Goal: Task Accomplishment & Management: Complete application form

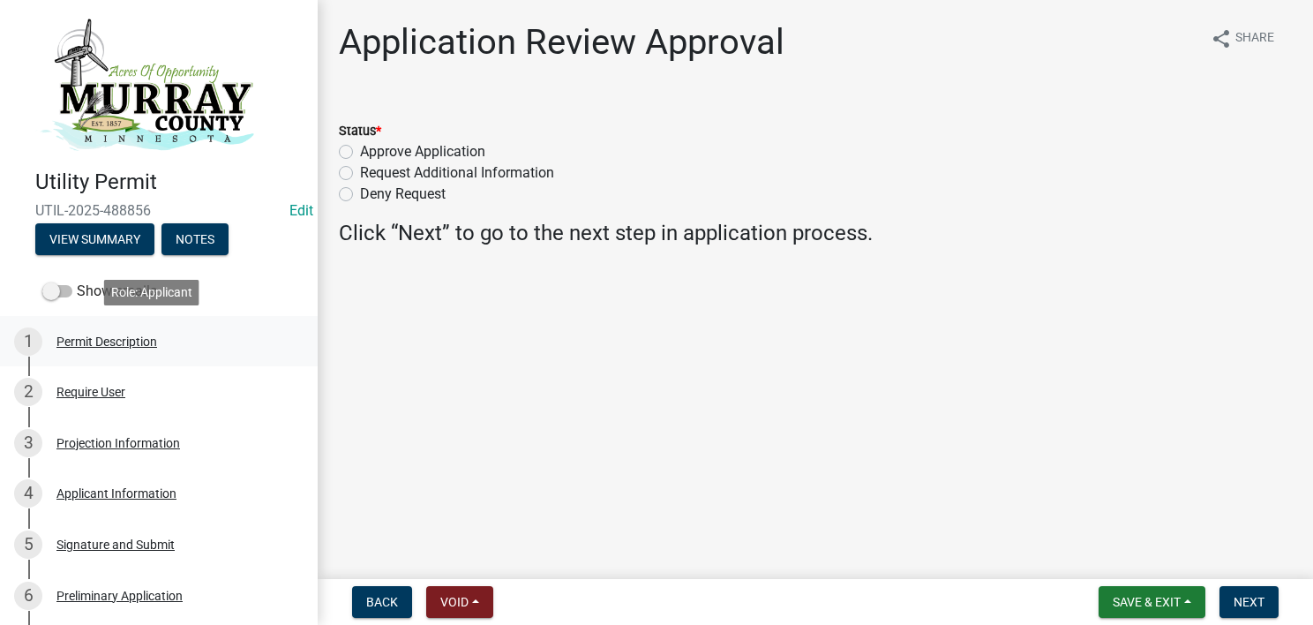
click at [146, 343] on div "Permit Description" at bounding box center [106, 341] width 101 height 12
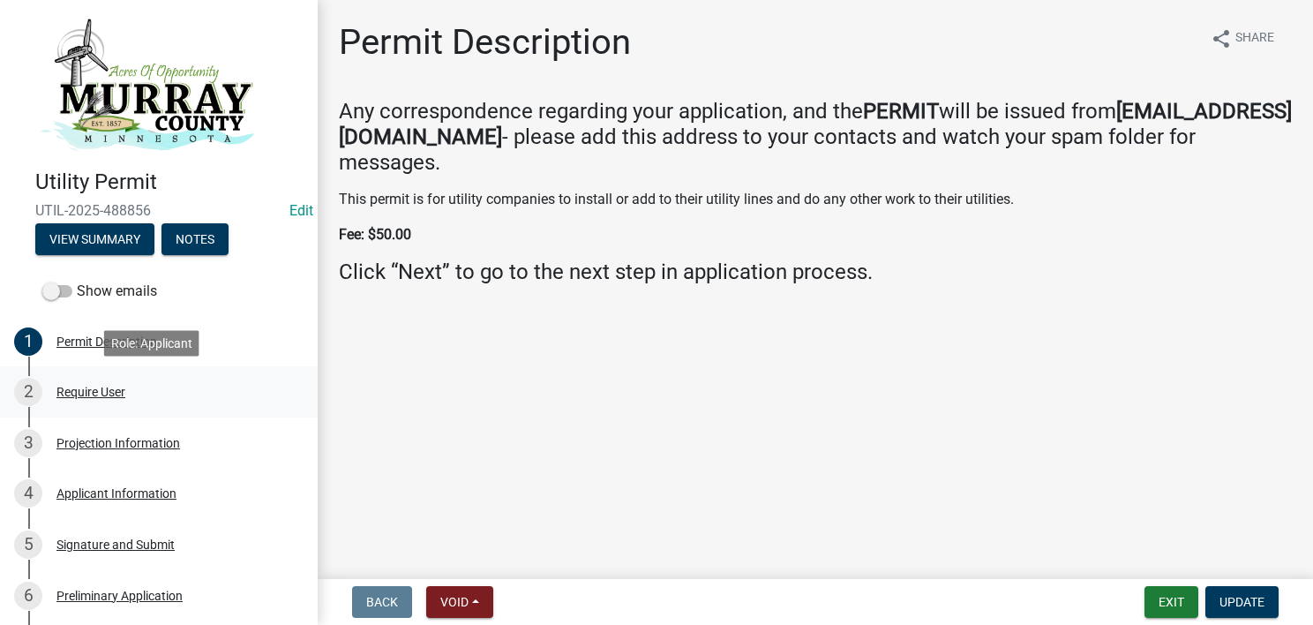
click at [109, 388] on div "Require User" at bounding box center [90, 392] width 69 height 12
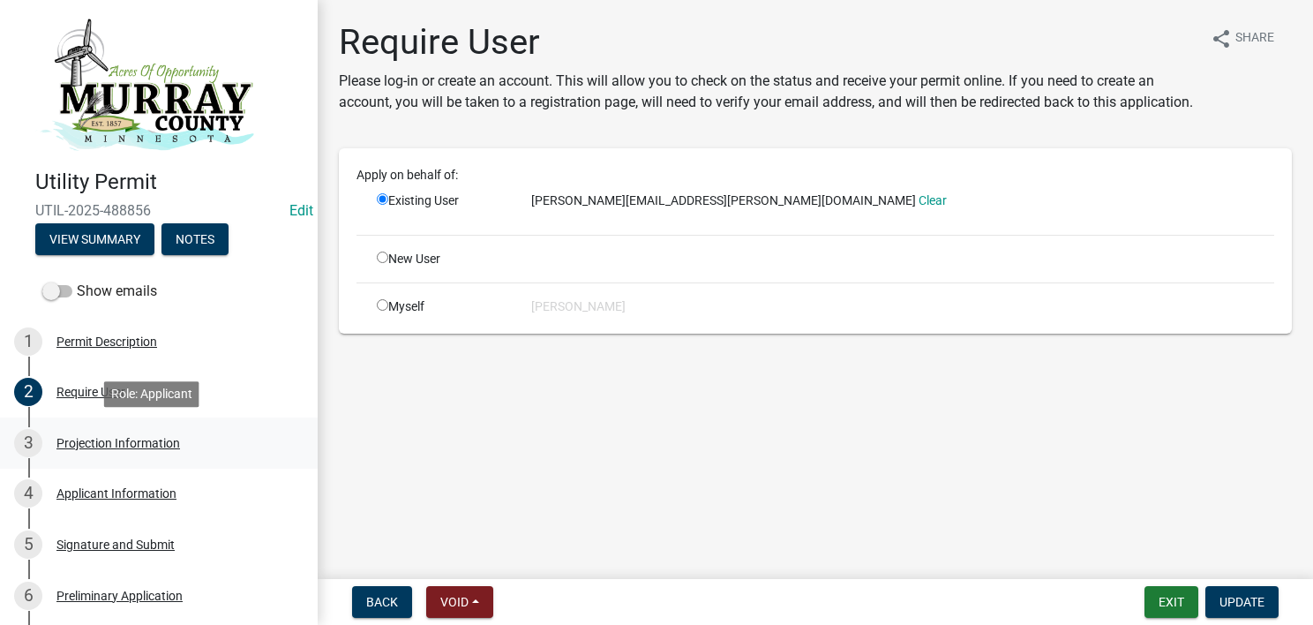
click at [96, 441] on div "Projection Information" at bounding box center [118, 443] width 124 height 12
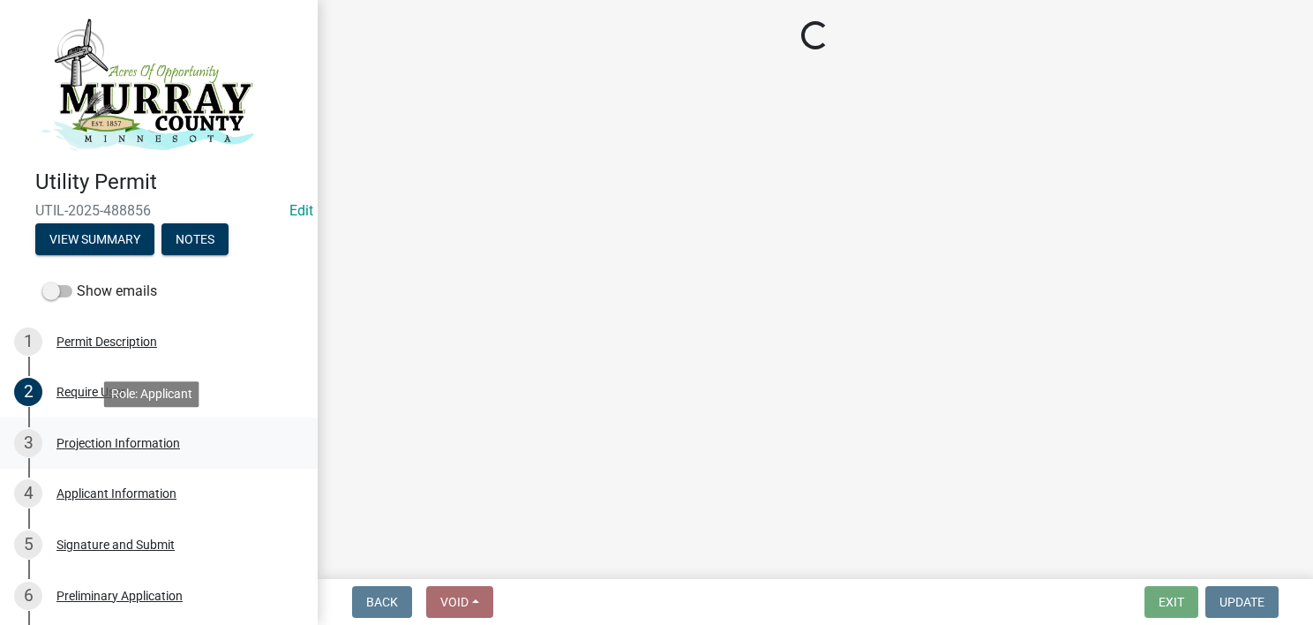
select select "053a6b76-004b-401b-adc7-867b52a9e6e7"
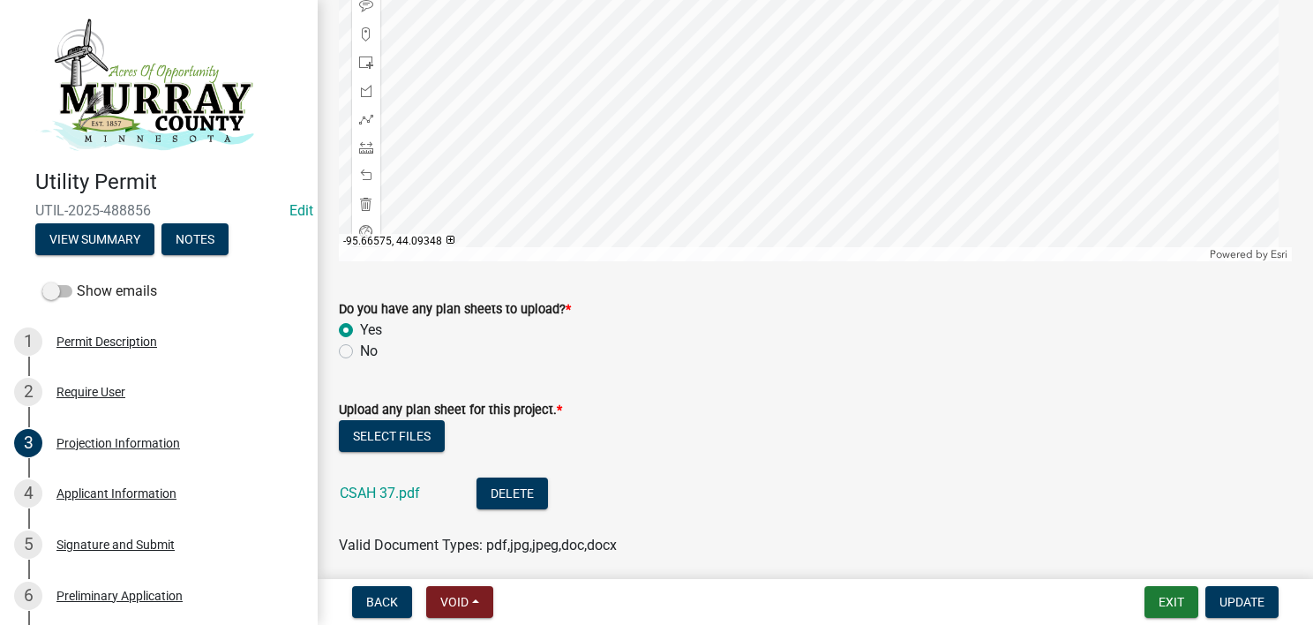
scroll to position [3985, 0]
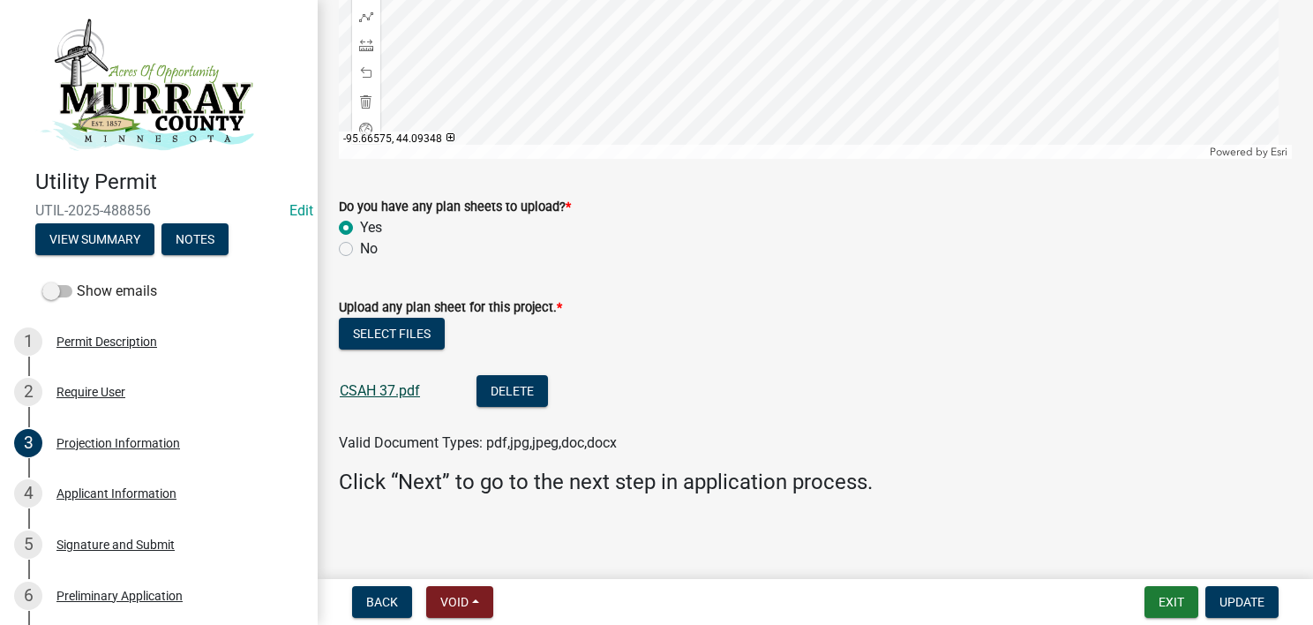
click at [404, 382] on link "CSAH 37.pdf" at bounding box center [380, 390] width 80 height 17
click at [134, 489] on div "Applicant Information" at bounding box center [116, 493] width 120 height 12
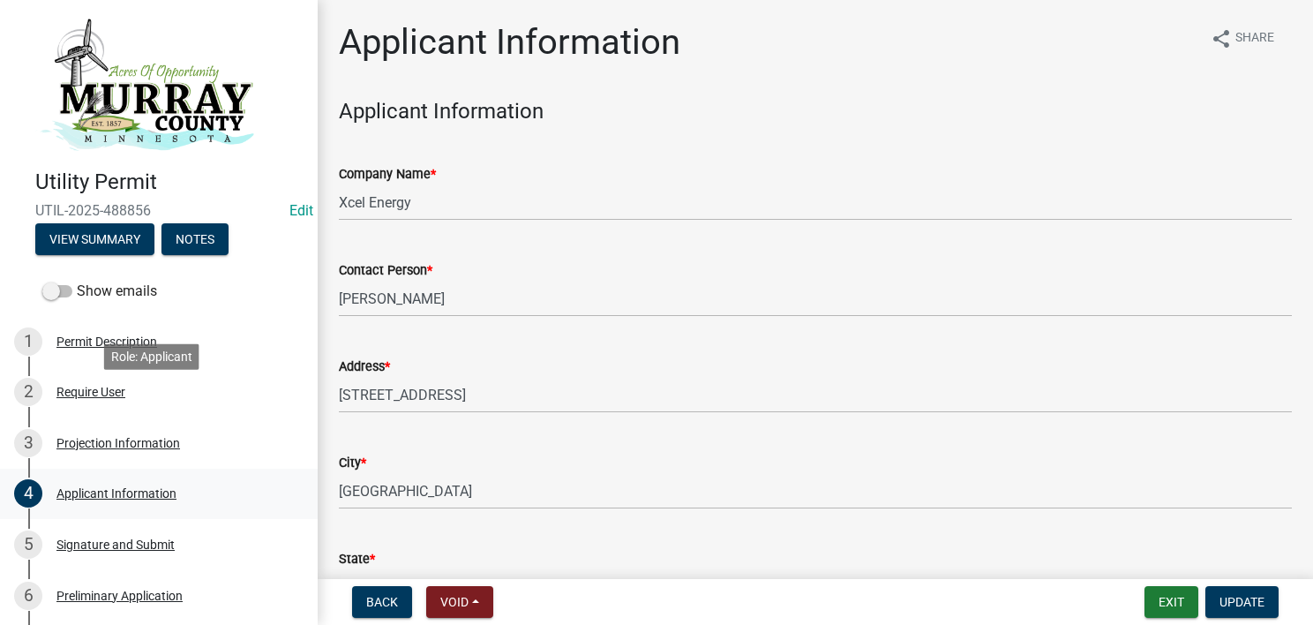
scroll to position [176, 0]
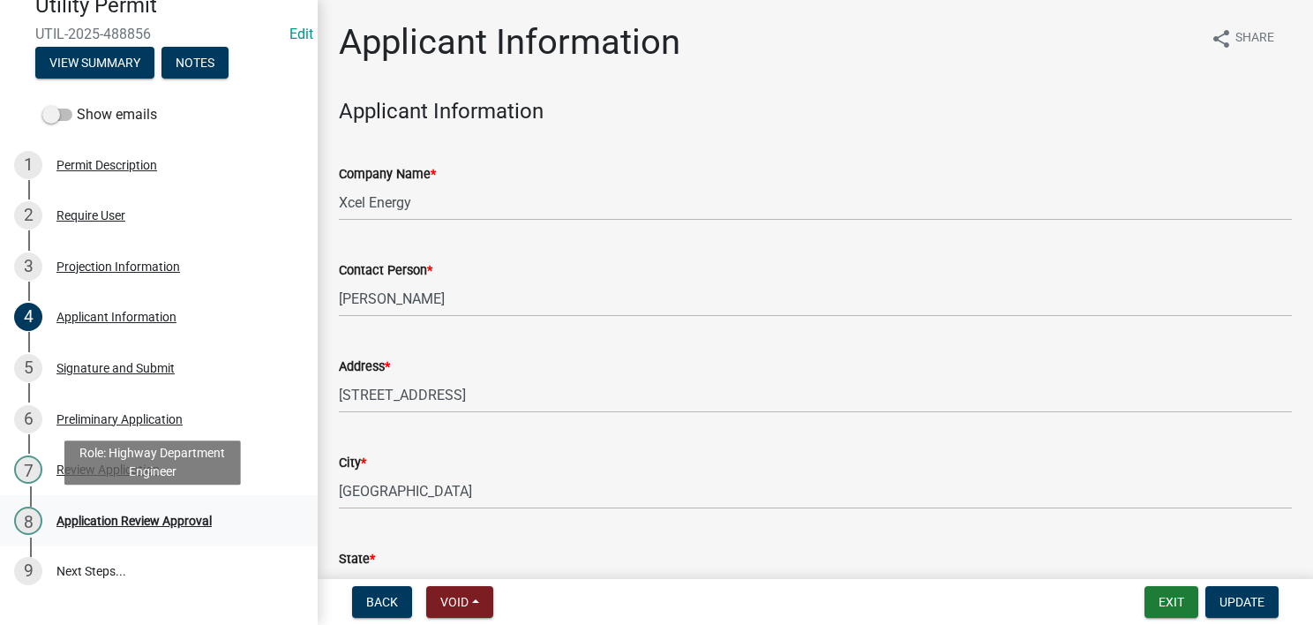
click at [184, 519] on div "Application Review Approval" at bounding box center [133, 520] width 155 height 12
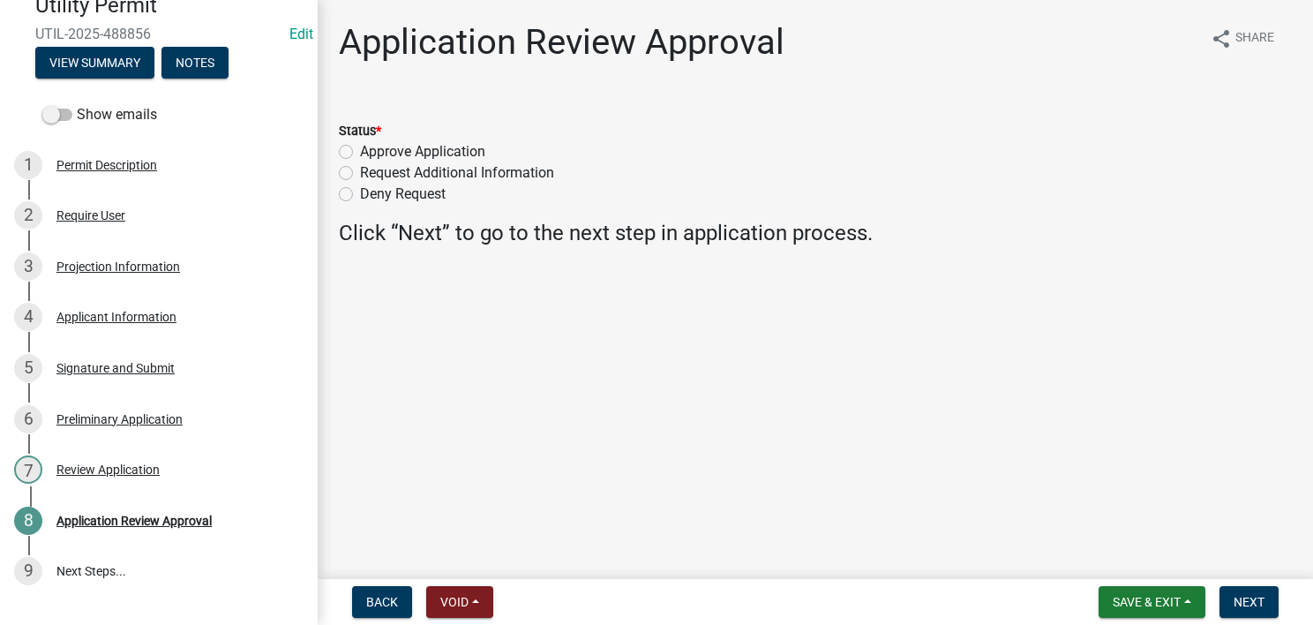
click at [429, 146] on label "Approve Application" at bounding box center [422, 151] width 125 height 21
click at [372, 146] on input "Approve Application" at bounding box center [365, 146] width 11 height 11
radio input "true"
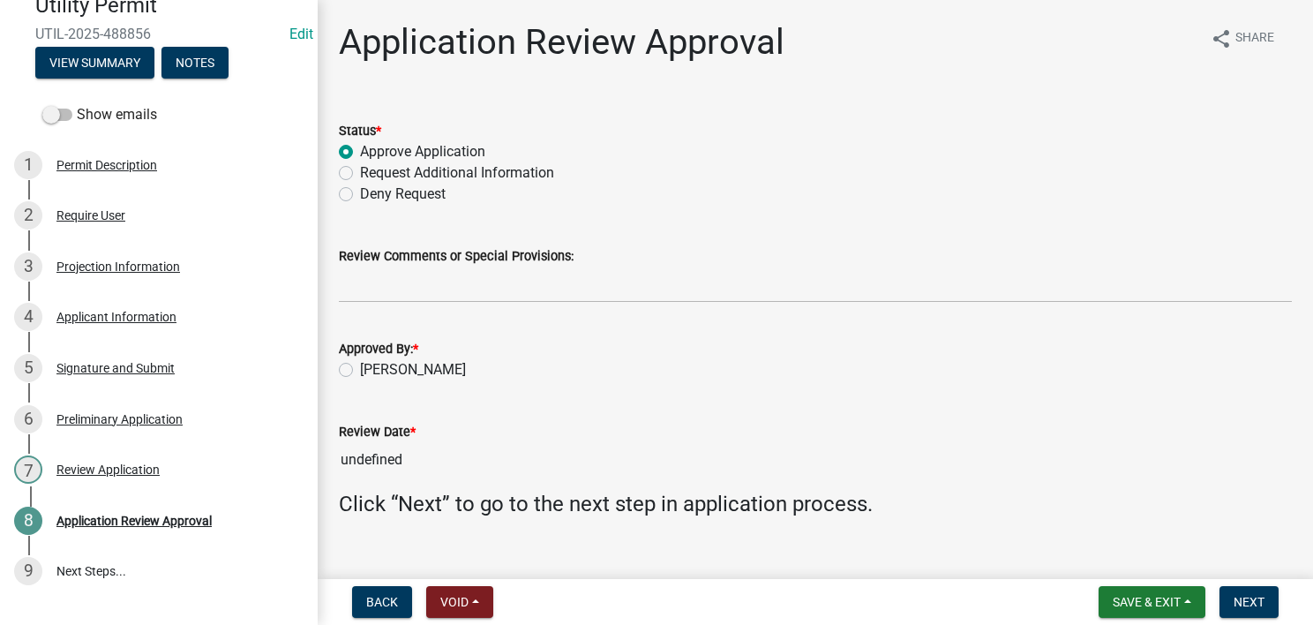
click at [415, 367] on label "[PERSON_NAME]" at bounding box center [413, 369] width 106 height 21
click at [372, 367] on input "[PERSON_NAME]" at bounding box center [365, 364] width 11 height 11
radio input "true"
click at [1251, 605] on span "Next" at bounding box center [1249, 602] width 31 height 14
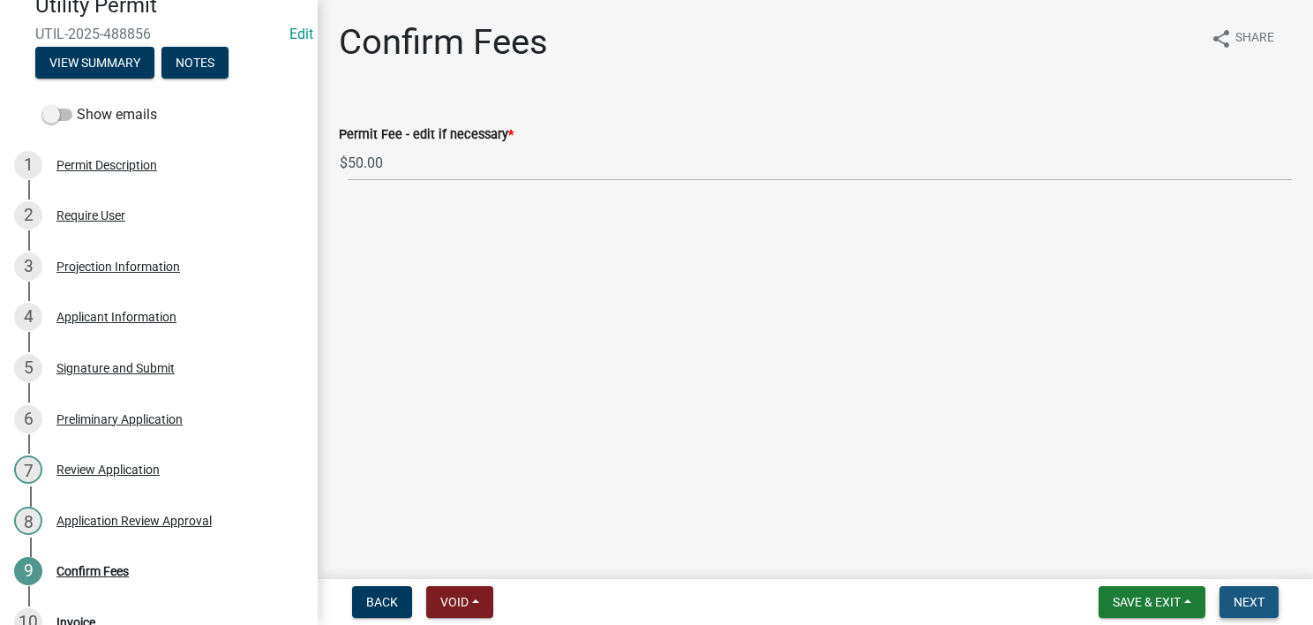
click at [1251, 605] on span "Next" at bounding box center [1249, 602] width 31 height 14
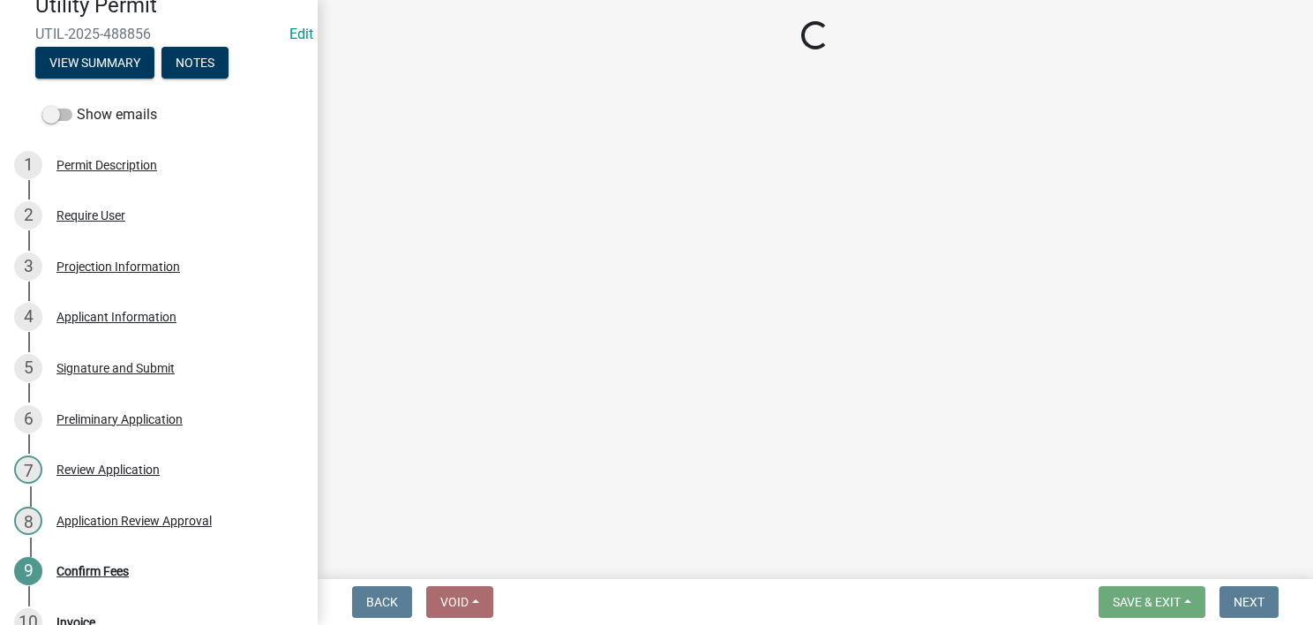
select select "3: 3"
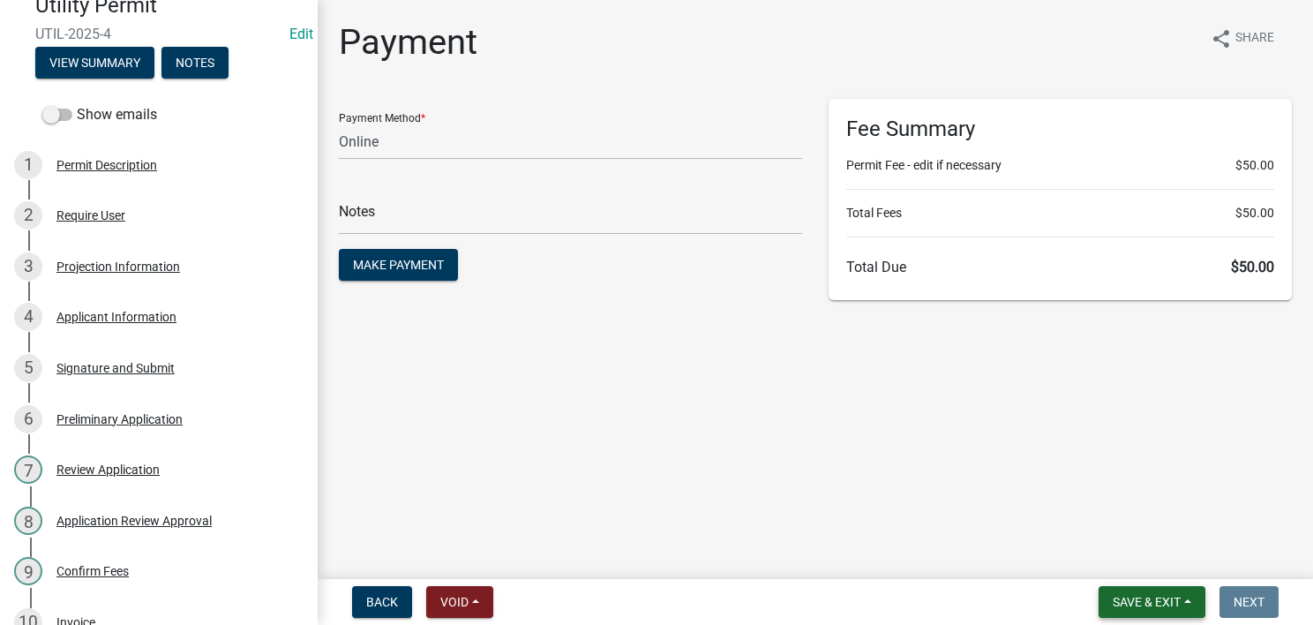
click at [1153, 604] on span "Save & Exit" at bounding box center [1147, 602] width 68 height 14
click at [1130, 558] on button "Save & Exit" at bounding box center [1134, 556] width 141 height 42
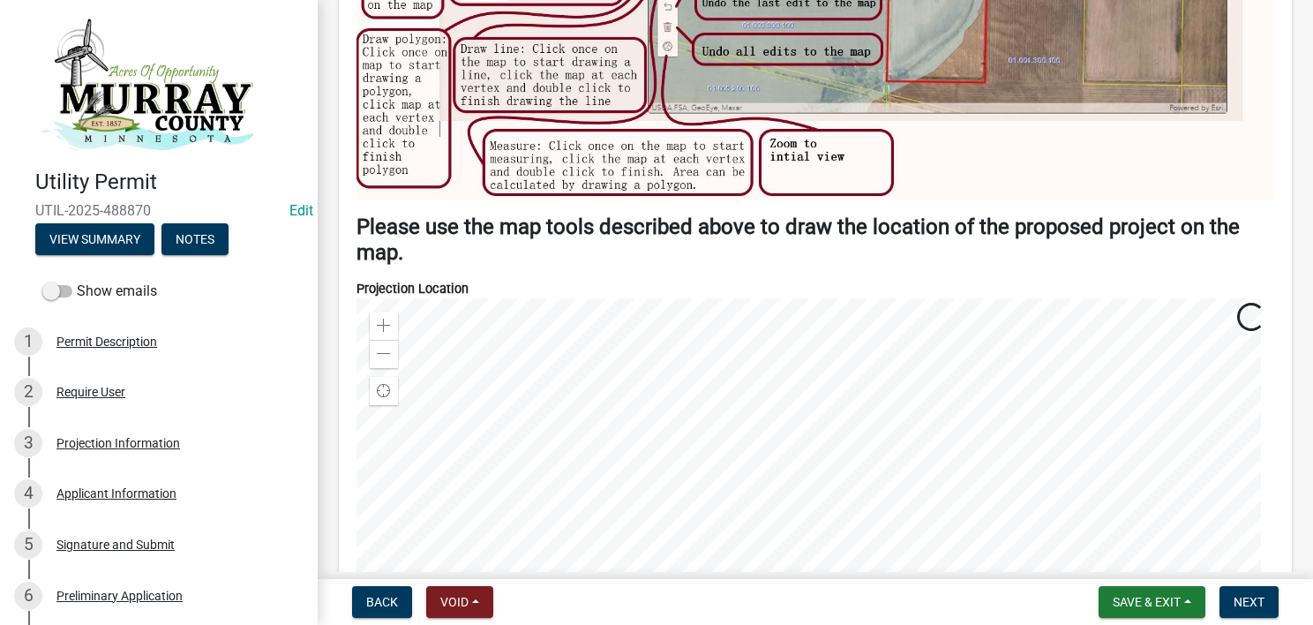
scroll to position [2206, 0]
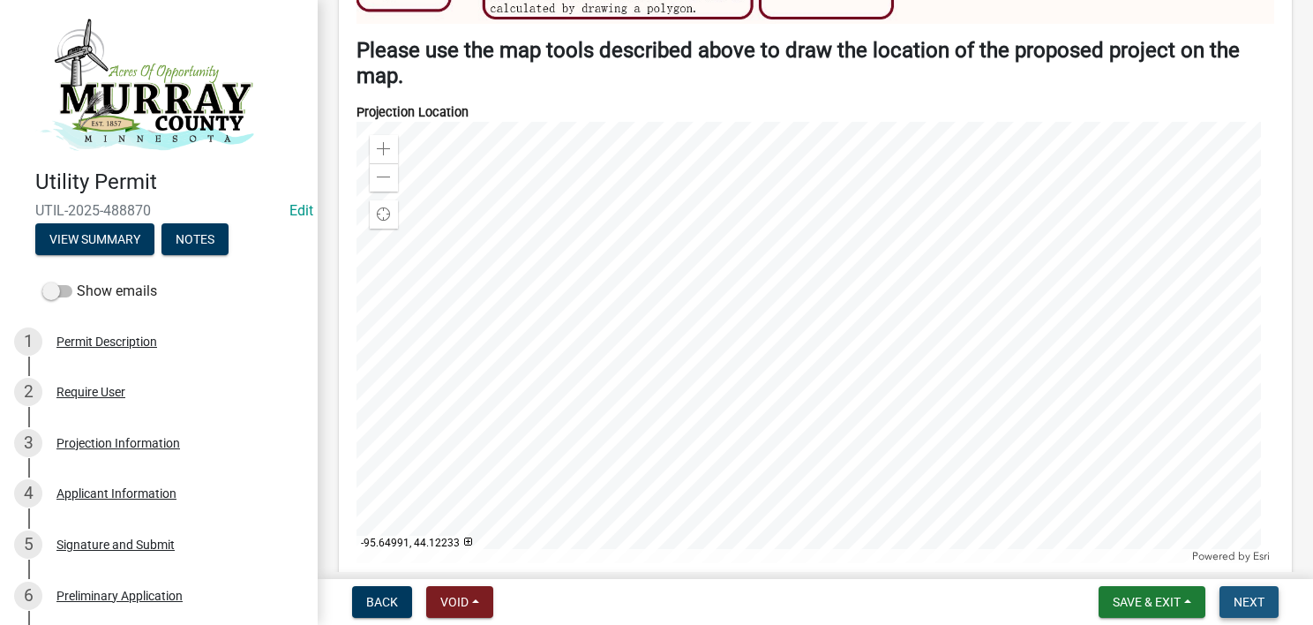
click at [1248, 609] on button "Next" at bounding box center [1249, 602] width 59 height 32
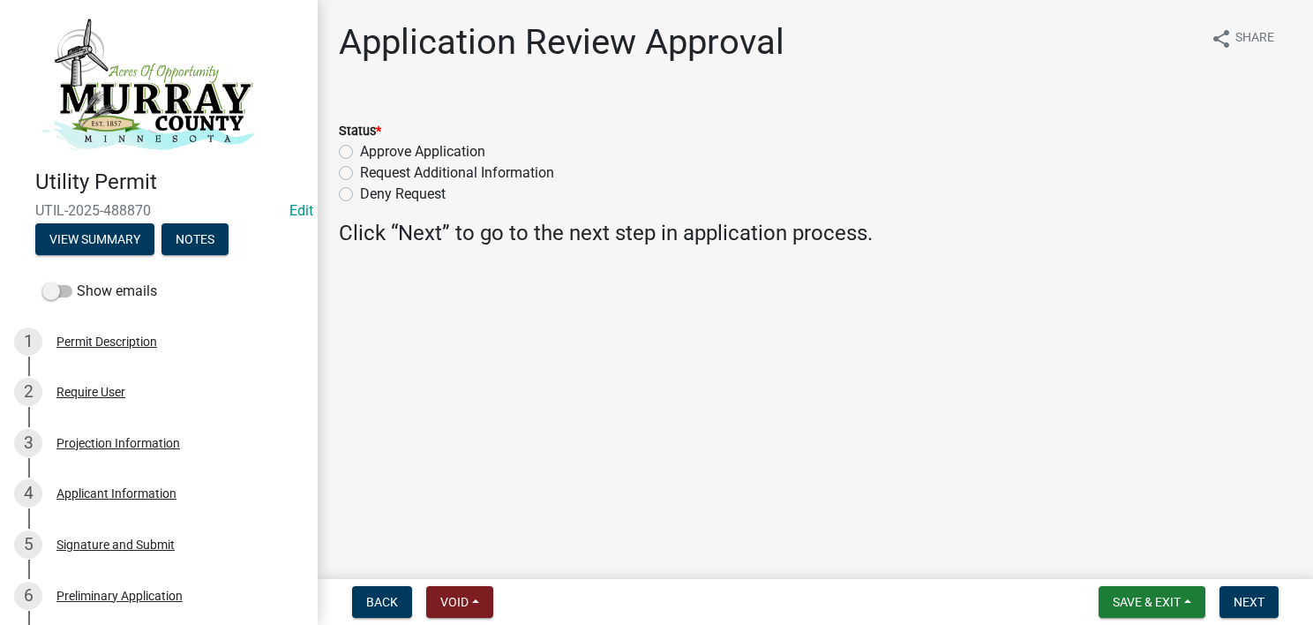
click at [360, 152] on label "Approve Application" at bounding box center [422, 151] width 125 height 21
click at [360, 152] on input "Approve Application" at bounding box center [365, 146] width 11 height 11
radio input "true"
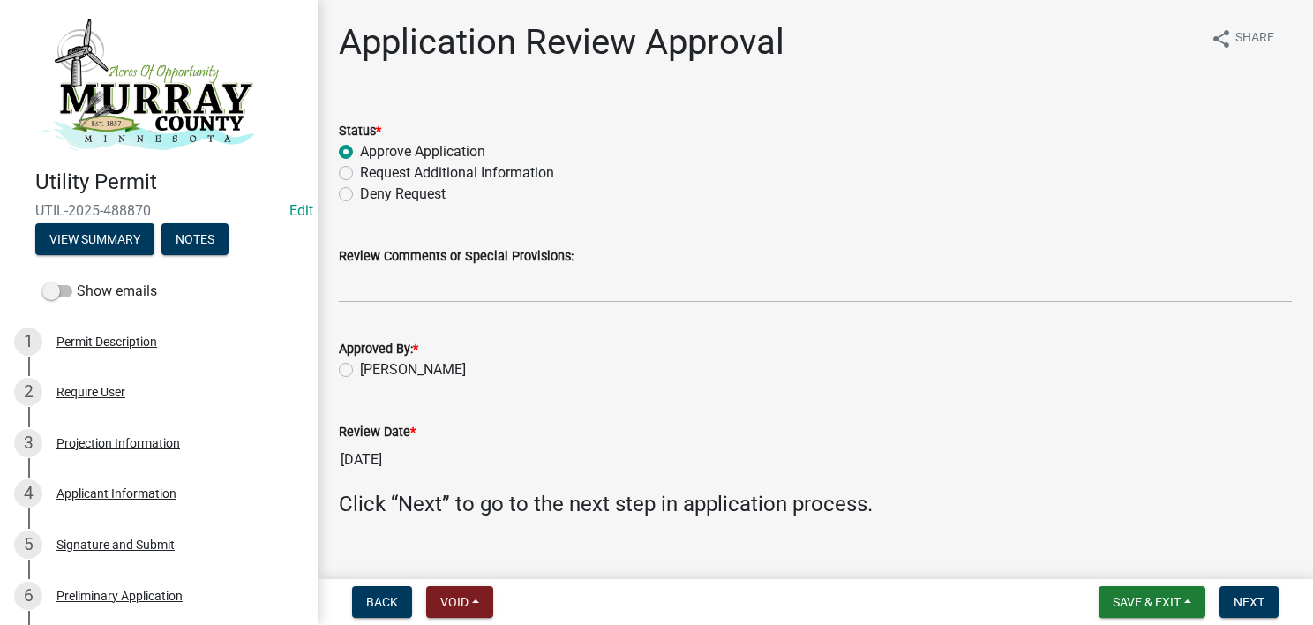
click at [434, 367] on label "[PERSON_NAME]" at bounding box center [413, 369] width 106 height 21
click at [372, 367] on input "[PERSON_NAME]" at bounding box center [365, 364] width 11 height 11
radio input "true"
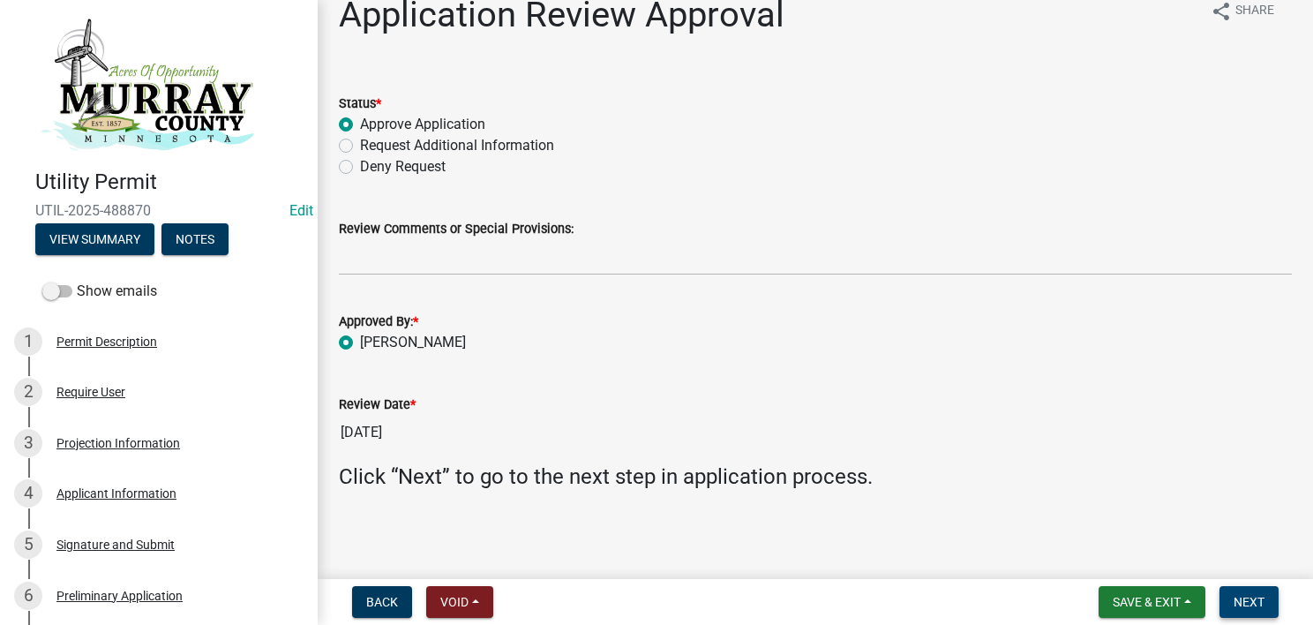
click at [1257, 603] on span "Next" at bounding box center [1249, 602] width 31 height 14
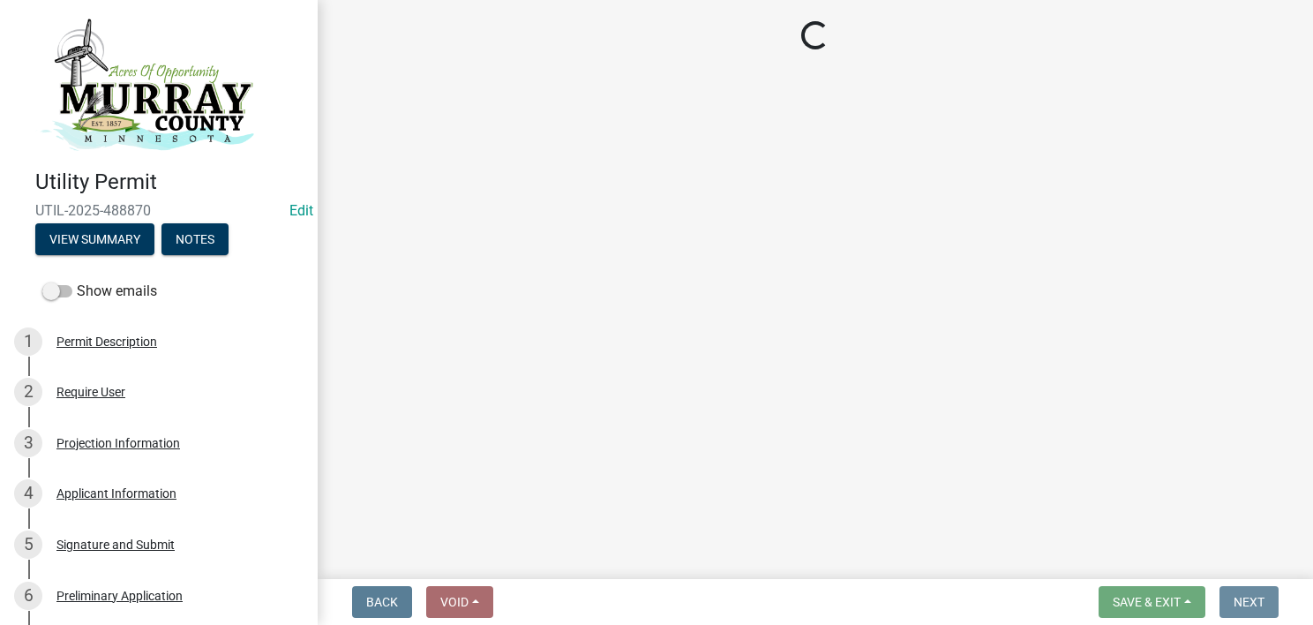
scroll to position [0, 0]
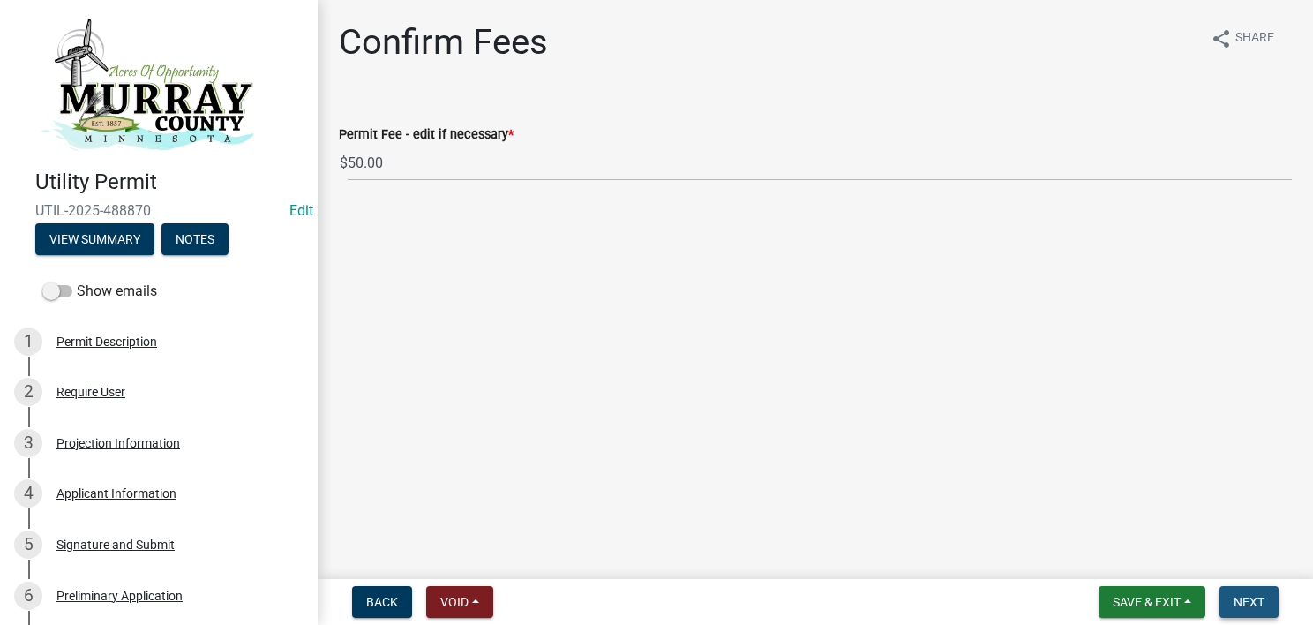
click at [1258, 603] on span "Next" at bounding box center [1249, 602] width 31 height 14
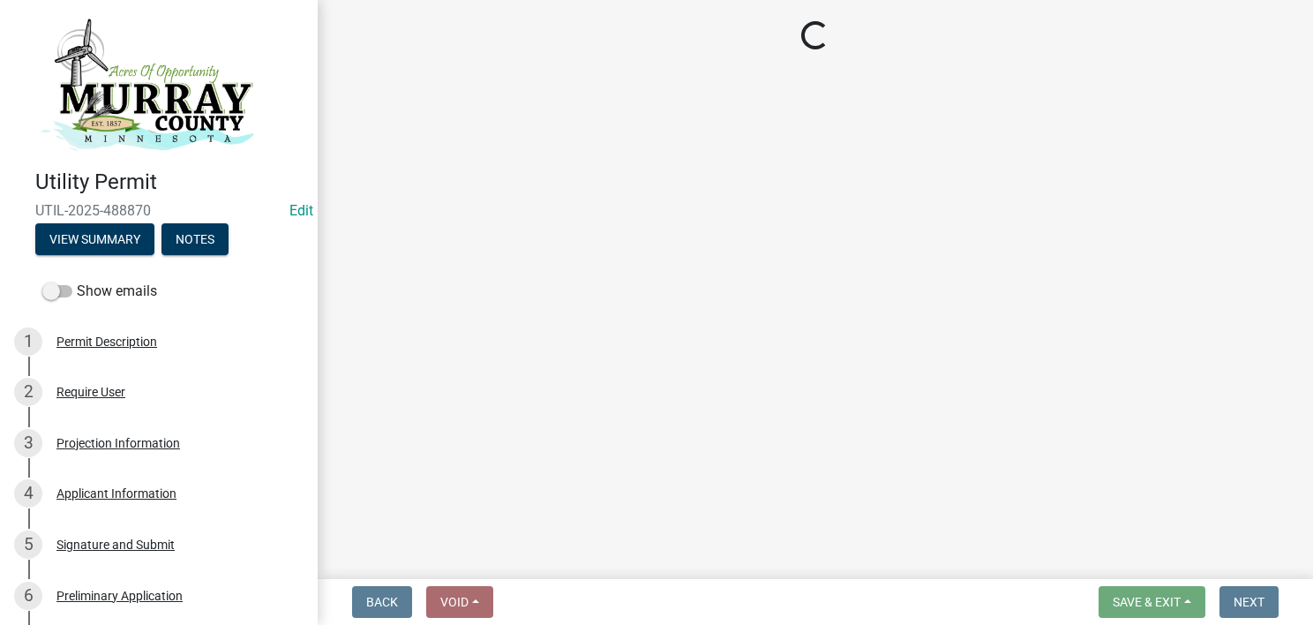
select select "3: 3"
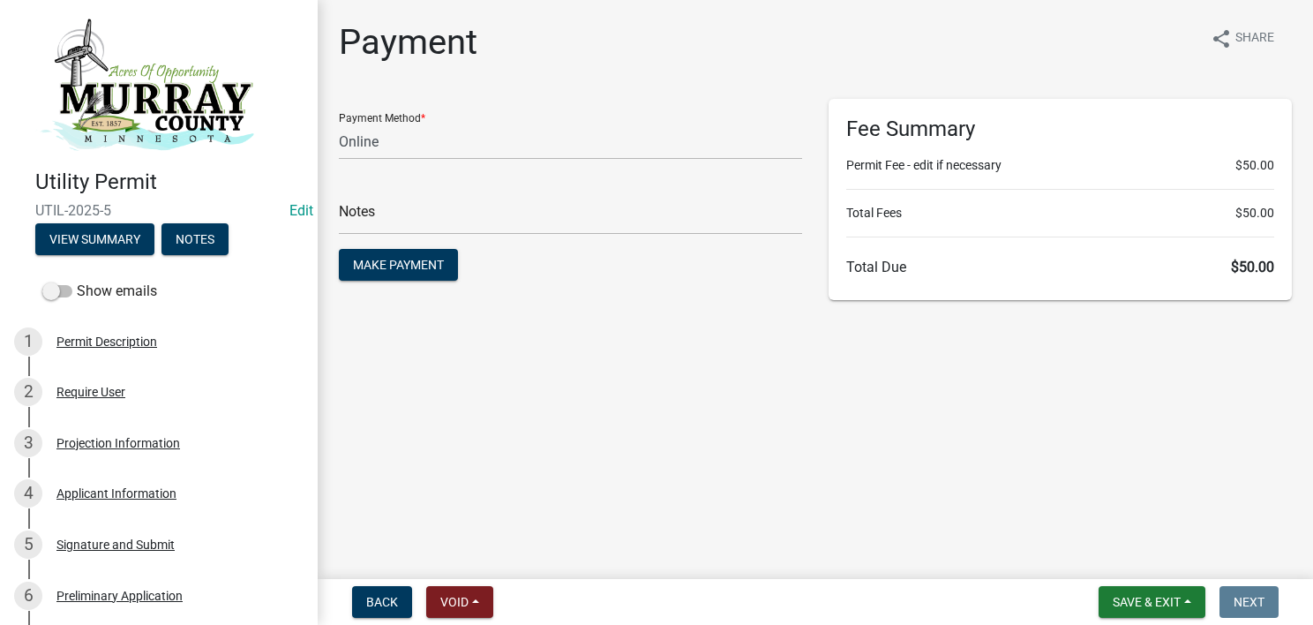
click at [1294, 609] on div "Back Void Withdraw Lock Expire Void Save & Exit Save Save & Exit Next" at bounding box center [815, 602] width 967 height 32
click at [1181, 610] on button "Save & Exit" at bounding box center [1152, 602] width 107 height 32
click at [1171, 567] on button "Save & Exit" at bounding box center [1134, 556] width 141 height 42
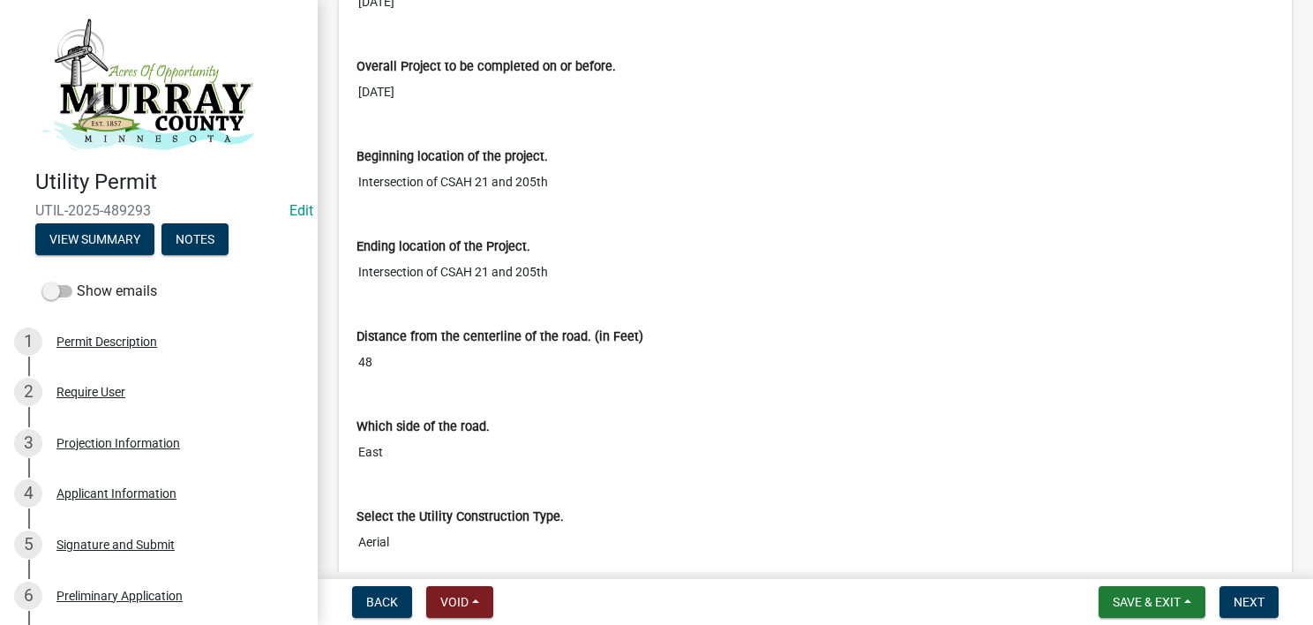
scroll to position [882, 0]
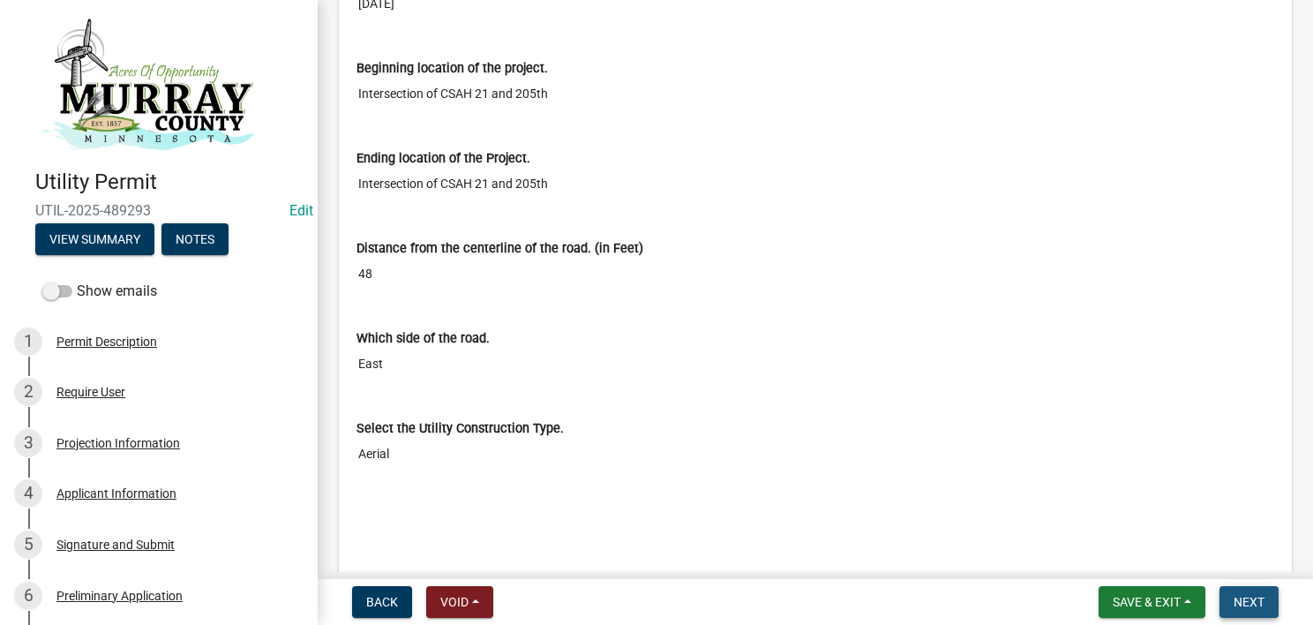
click at [1255, 597] on span "Next" at bounding box center [1249, 602] width 31 height 14
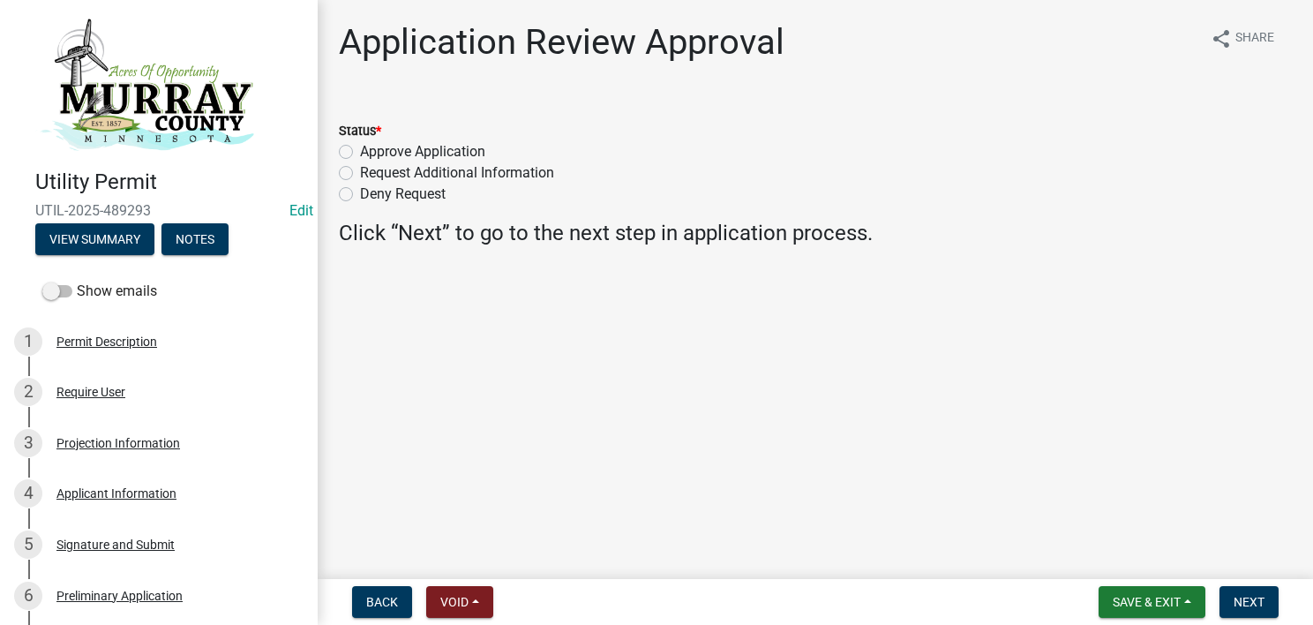
click at [360, 148] on label "Approve Application" at bounding box center [422, 151] width 125 height 21
click at [360, 148] on input "Approve Application" at bounding box center [365, 146] width 11 height 11
radio input "true"
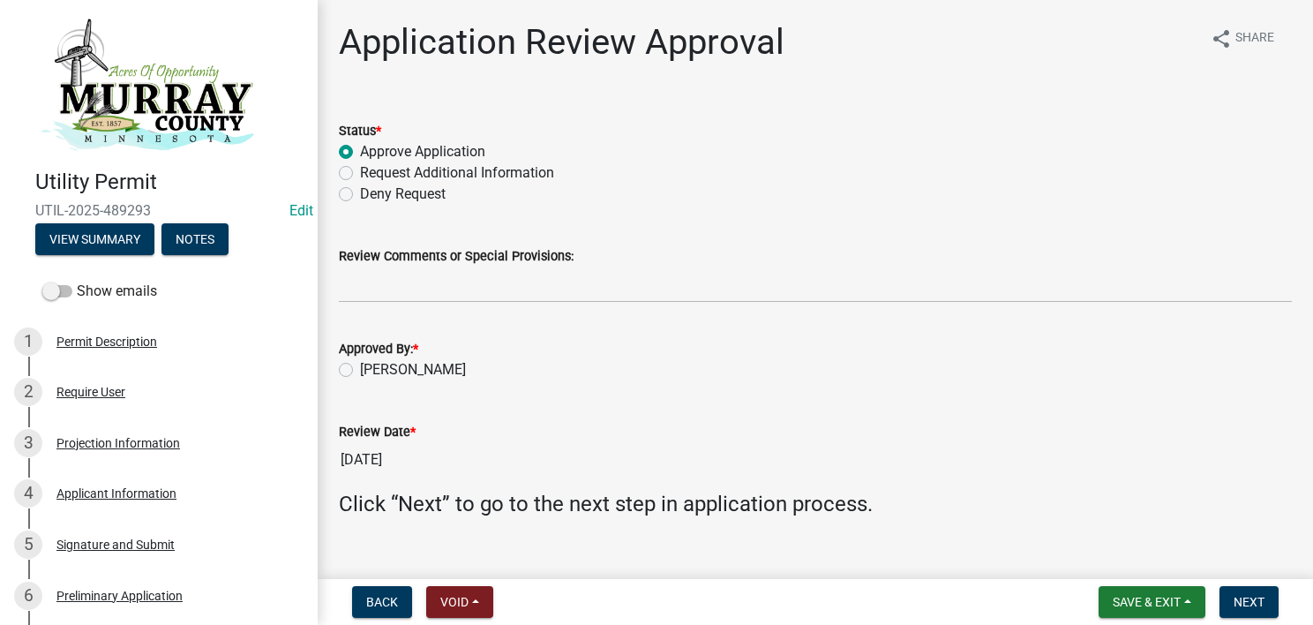
click at [437, 368] on label "[PERSON_NAME]" at bounding box center [413, 369] width 106 height 21
click at [372, 368] on input "[PERSON_NAME]" at bounding box center [365, 364] width 11 height 11
radio input "true"
click at [1247, 600] on span "Next" at bounding box center [1249, 602] width 31 height 14
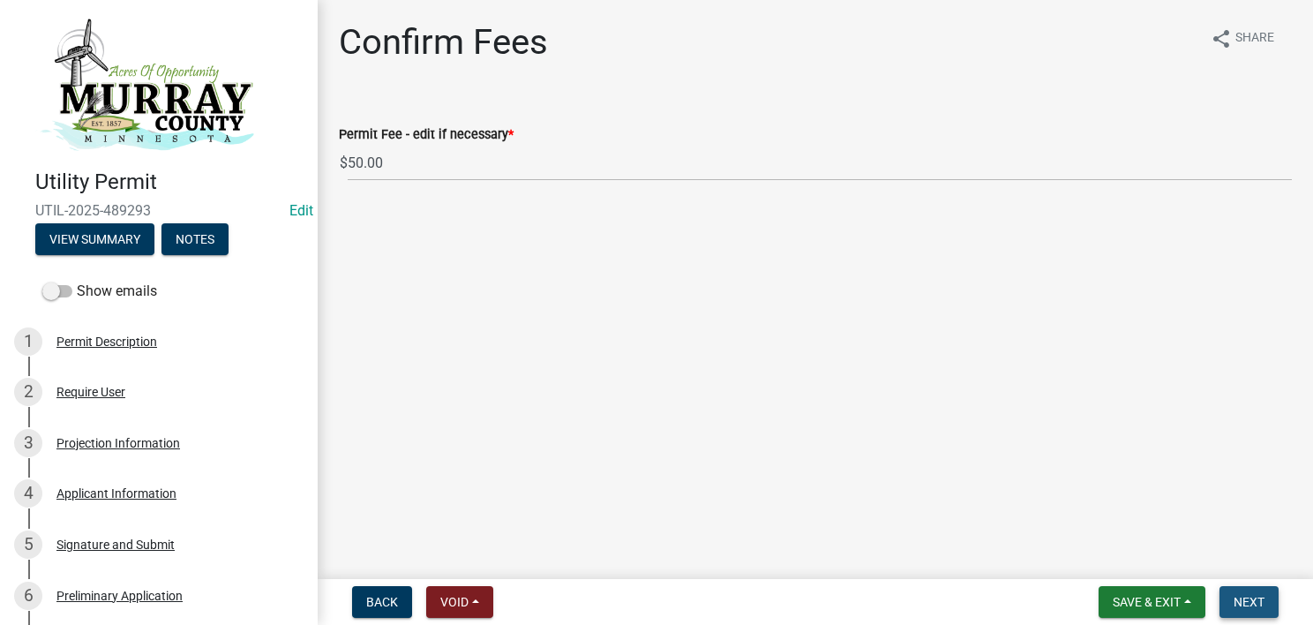
click at [1243, 604] on span "Next" at bounding box center [1249, 602] width 31 height 14
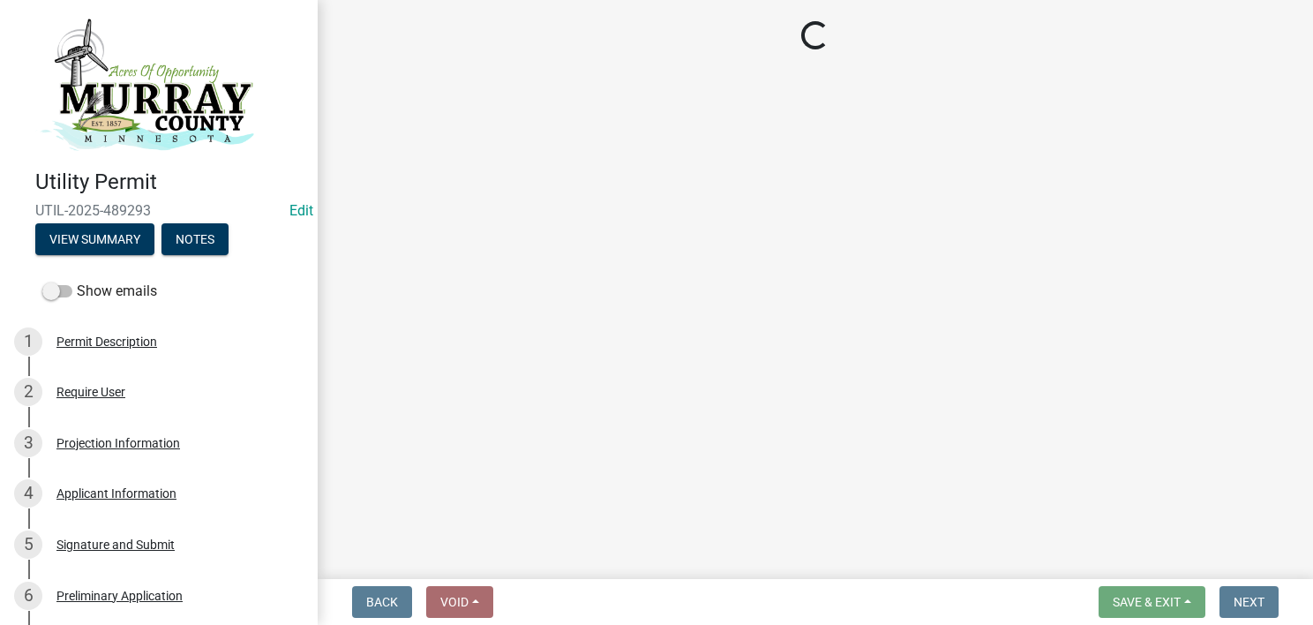
select select "3: 3"
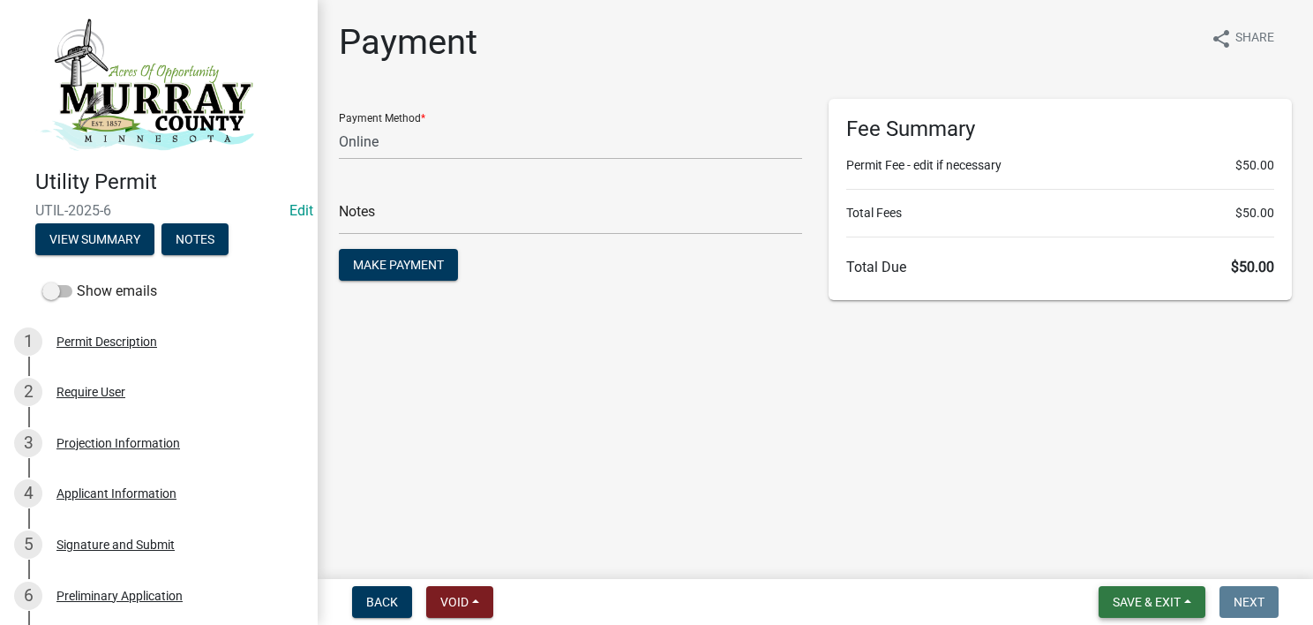
click at [1148, 609] on button "Save & Exit" at bounding box center [1152, 602] width 107 height 32
click at [1141, 556] on button "Save & Exit" at bounding box center [1134, 556] width 141 height 42
